Goal: Task Accomplishment & Management: Manage account settings

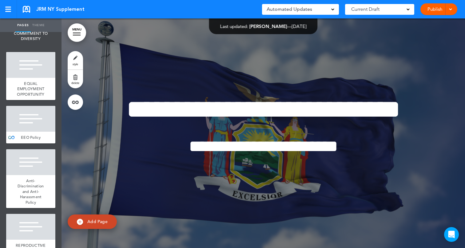
scroll to position [135, 0]
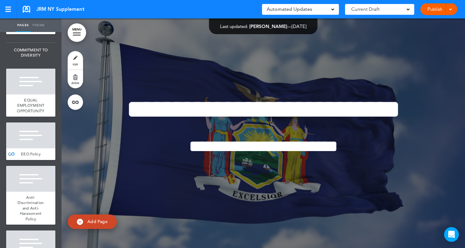
click at [76, 31] on link "MENU" at bounding box center [77, 32] width 18 height 18
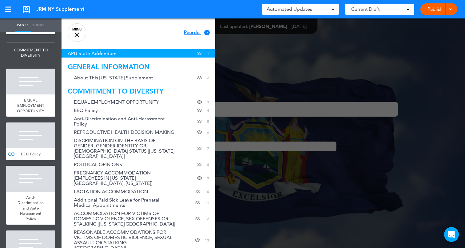
click at [76, 35] on div at bounding box center [76, 34] width 5 height 5
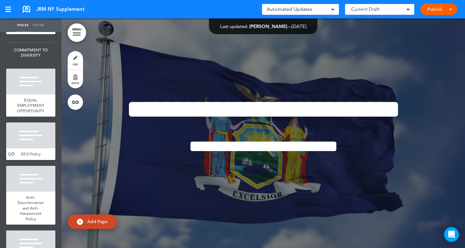
click at [43, 26] on link "Theme" at bounding box center [38, 25] width 15 height 14
type input "**********"
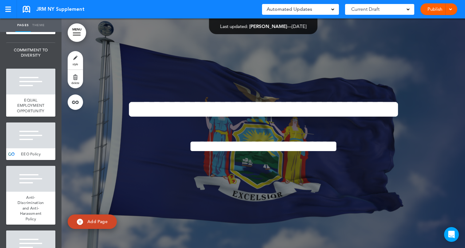
type input "**********"
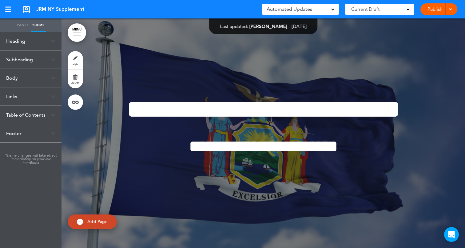
click at [20, 118] on div "Table of Contents" at bounding box center [31, 115] width 62 height 18
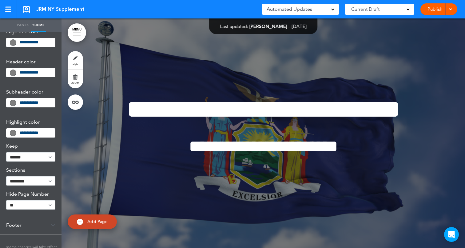
scroll to position [136, 0]
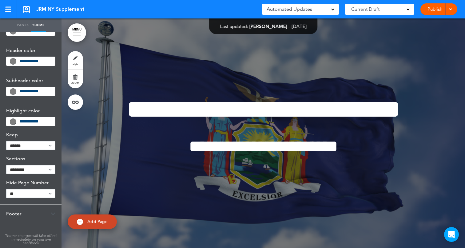
click at [21, 216] on div "Footer" at bounding box center [31, 214] width 62 height 18
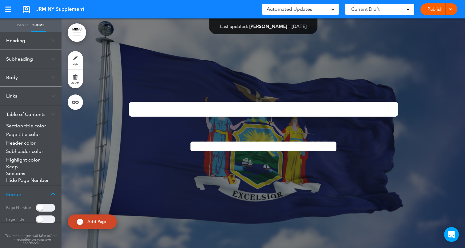
scroll to position [0, 0]
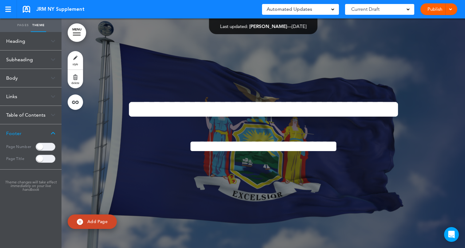
click at [41, 147] on span at bounding box center [46, 147] width 20 height 8
click at [45, 147] on span at bounding box center [46, 147] width 20 height 8
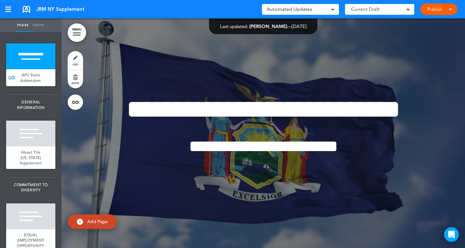
click at [37, 29] on link "Theme" at bounding box center [38, 25] width 15 height 14
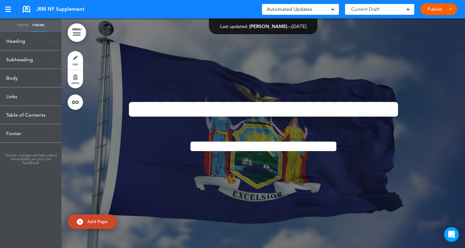
click at [22, 117] on div "Table of Contents" at bounding box center [31, 115] width 62 height 18
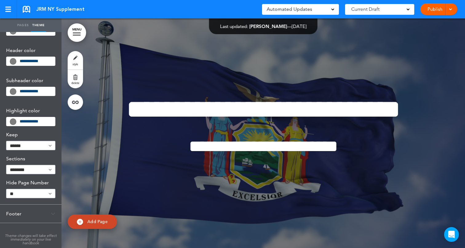
click at [11, 213] on div "Footer" at bounding box center [31, 214] width 62 height 18
